Goal: Task Accomplishment & Management: Manage account settings

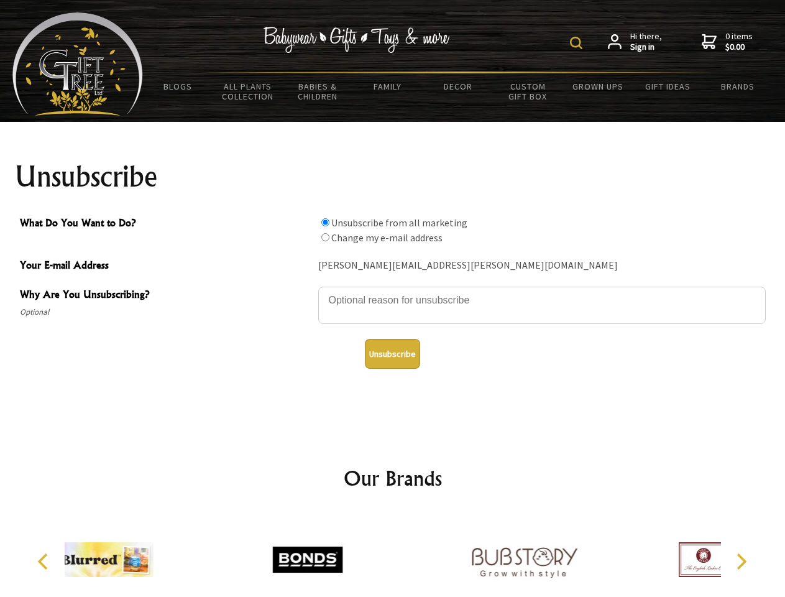
click at [578, 43] on img at bounding box center [576, 43] width 12 height 12
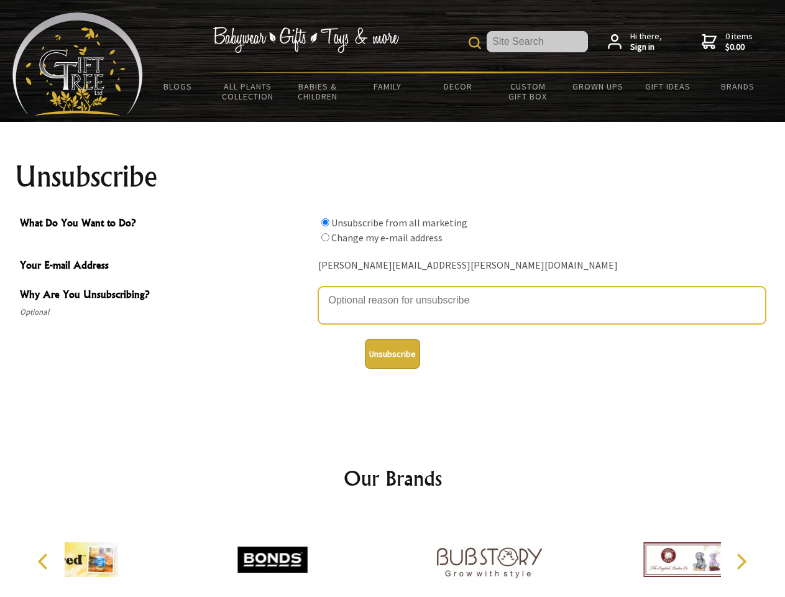
click at [393, 291] on textarea "Why Are You Unsubscribing?" at bounding box center [542, 305] width 448 height 37
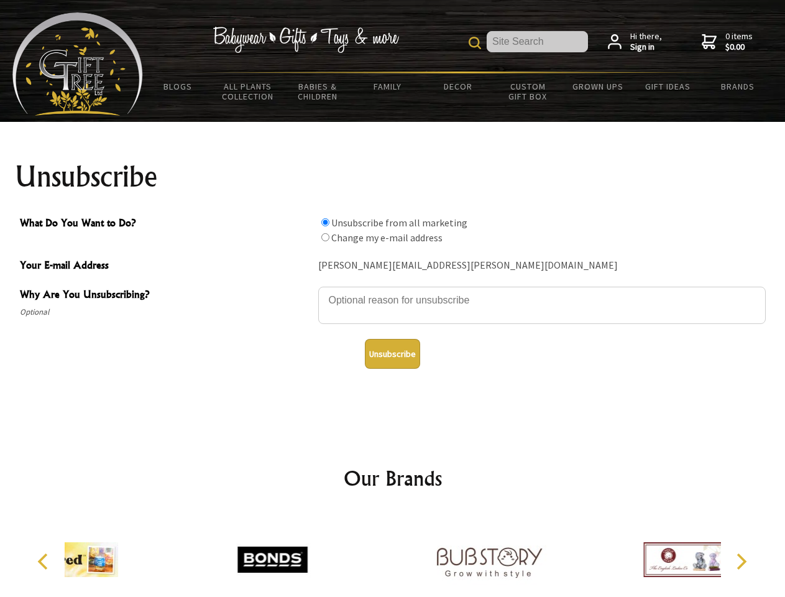
click at [325, 222] on input "What Do You Want to Do?" at bounding box center [325, 222] width 8 height 8
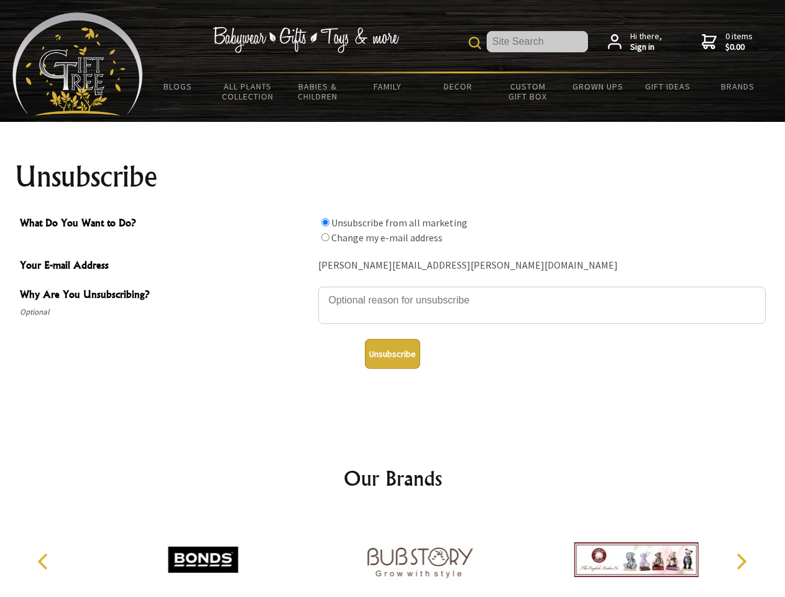
click at [325, 237] on input "What Do You Want to Do?" at bounding box center [325, 237] width 8 height 8
radio input "true"
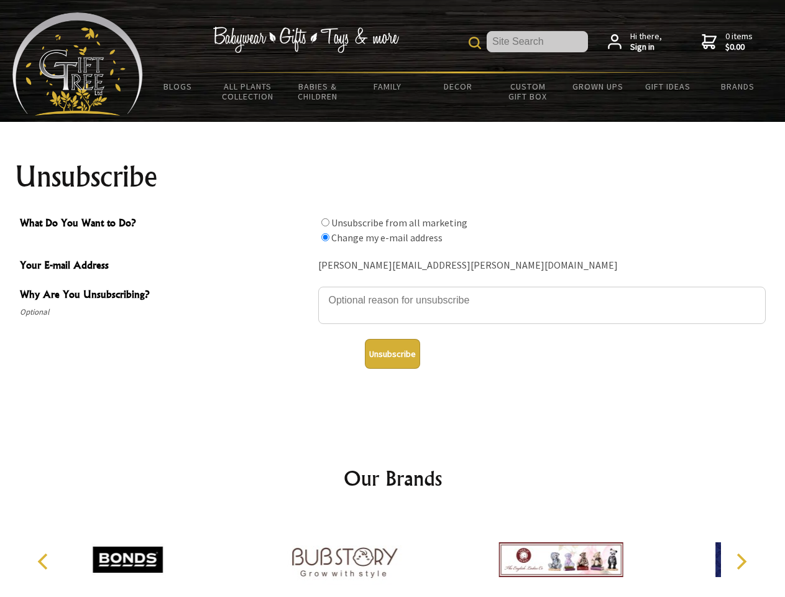
click at [392, 354] on button "Unsubscribe" at bounding box center [392, 354] width 55 height 30
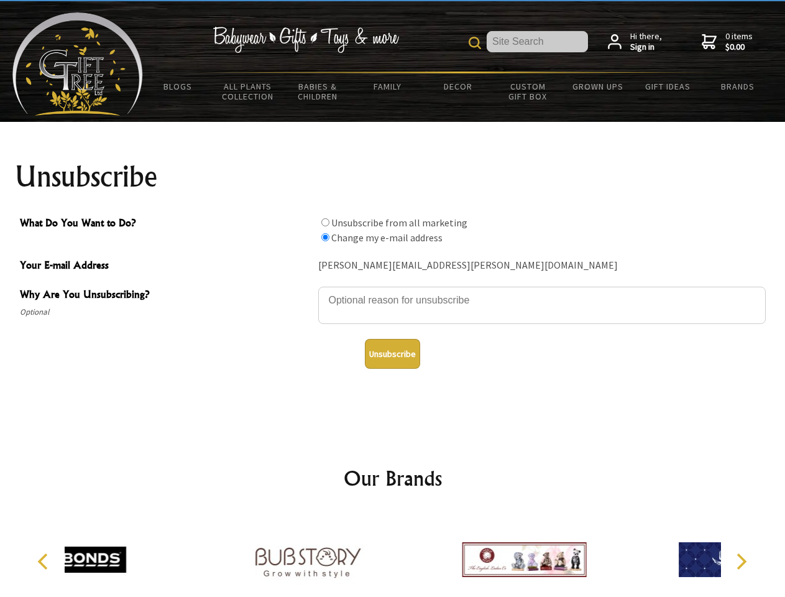
click at [393, 555] on div at bounding box center [308, 561] width 216 height 97
click at [45, 562] on icon "Previous" at bounding box center [44, 561] width 16 height 16
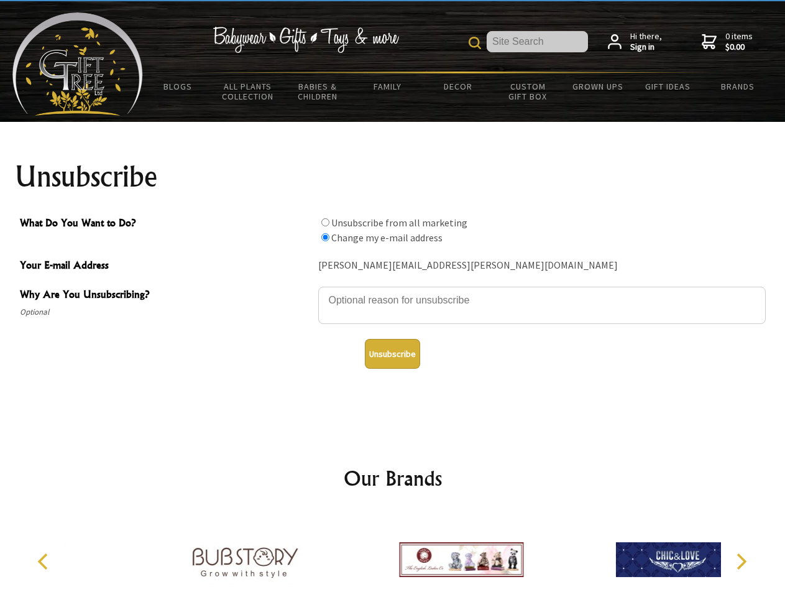
click at [741, 562] on icon "Next" at bounding box center [741, 561] width 16 height 16
